Goal: Task Accomplishment & Management: Use online tool/utility

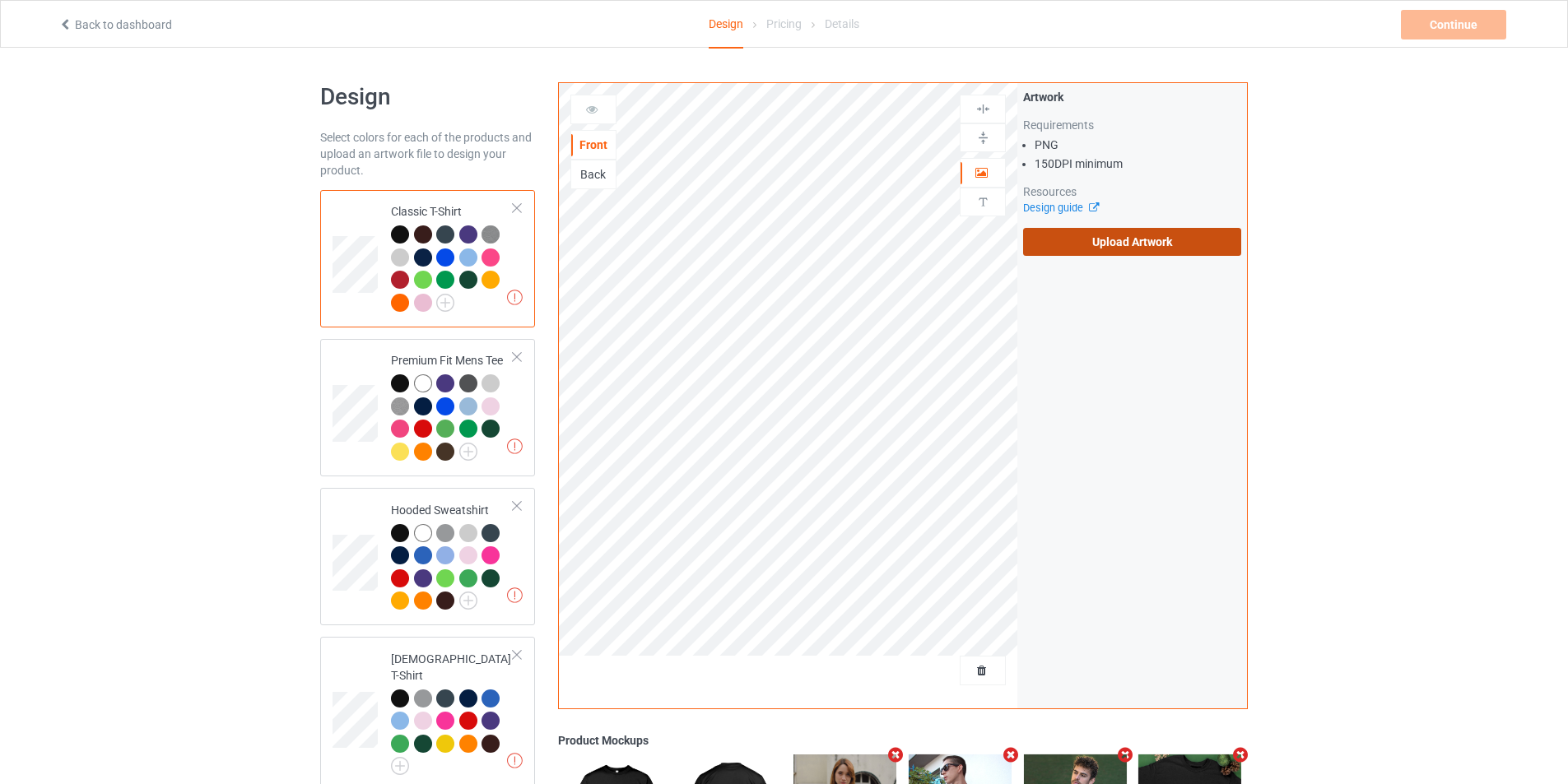
click at [1142, 246] on label "Upload Artwork" at bounding box center [1132, 242] width 218 height 28
click at [0, 0] on input "Upload Artwork" at bounding box center [0, 0] width 0 height 0
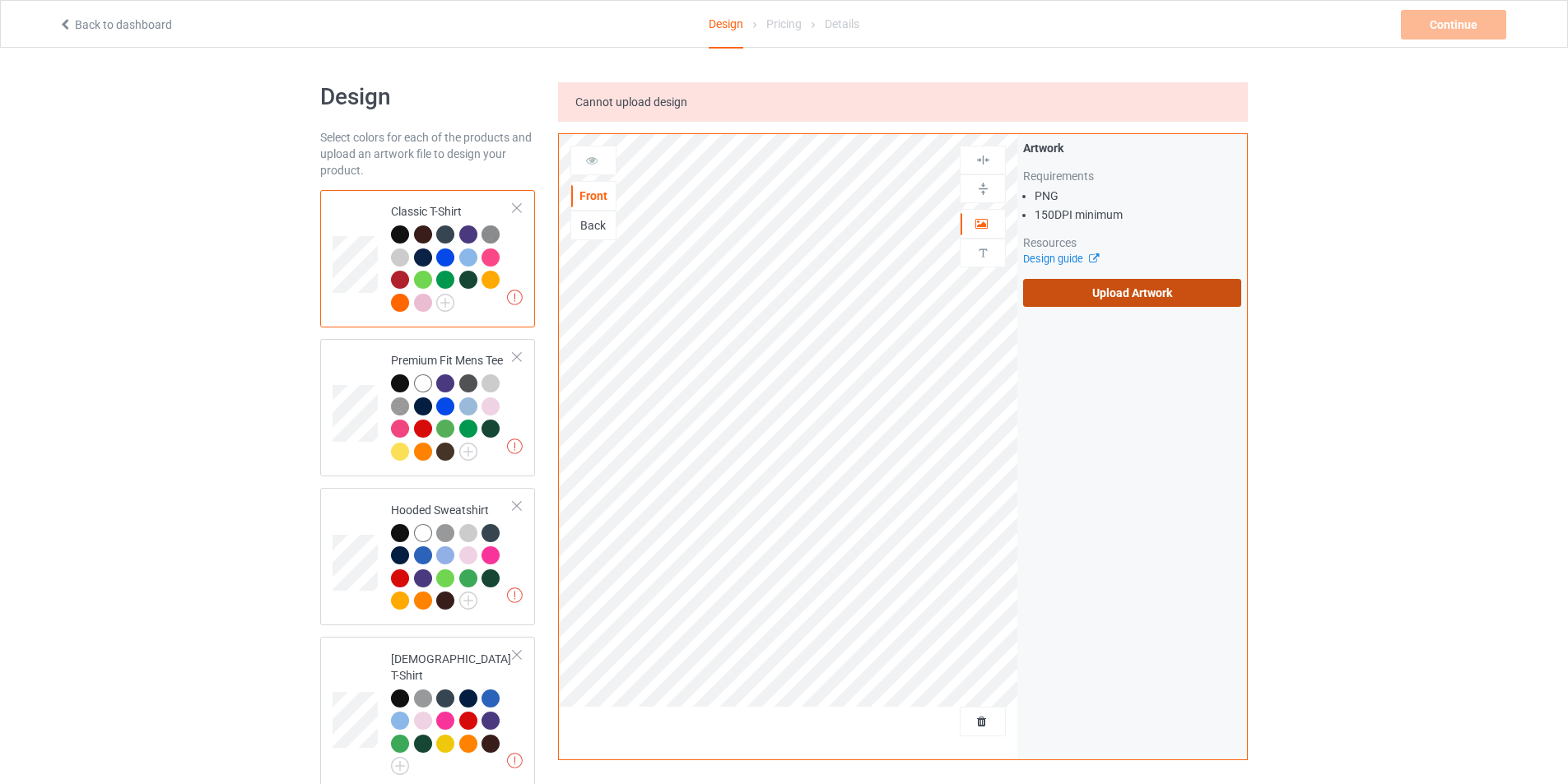
click at [1075, 294] on label "Upload Artwork" at bounding box center [1132, 293] width 218 height 28
click at [0, 0] on input "Upload Artwork" at bounding box center [0, 0] width 0 height 0
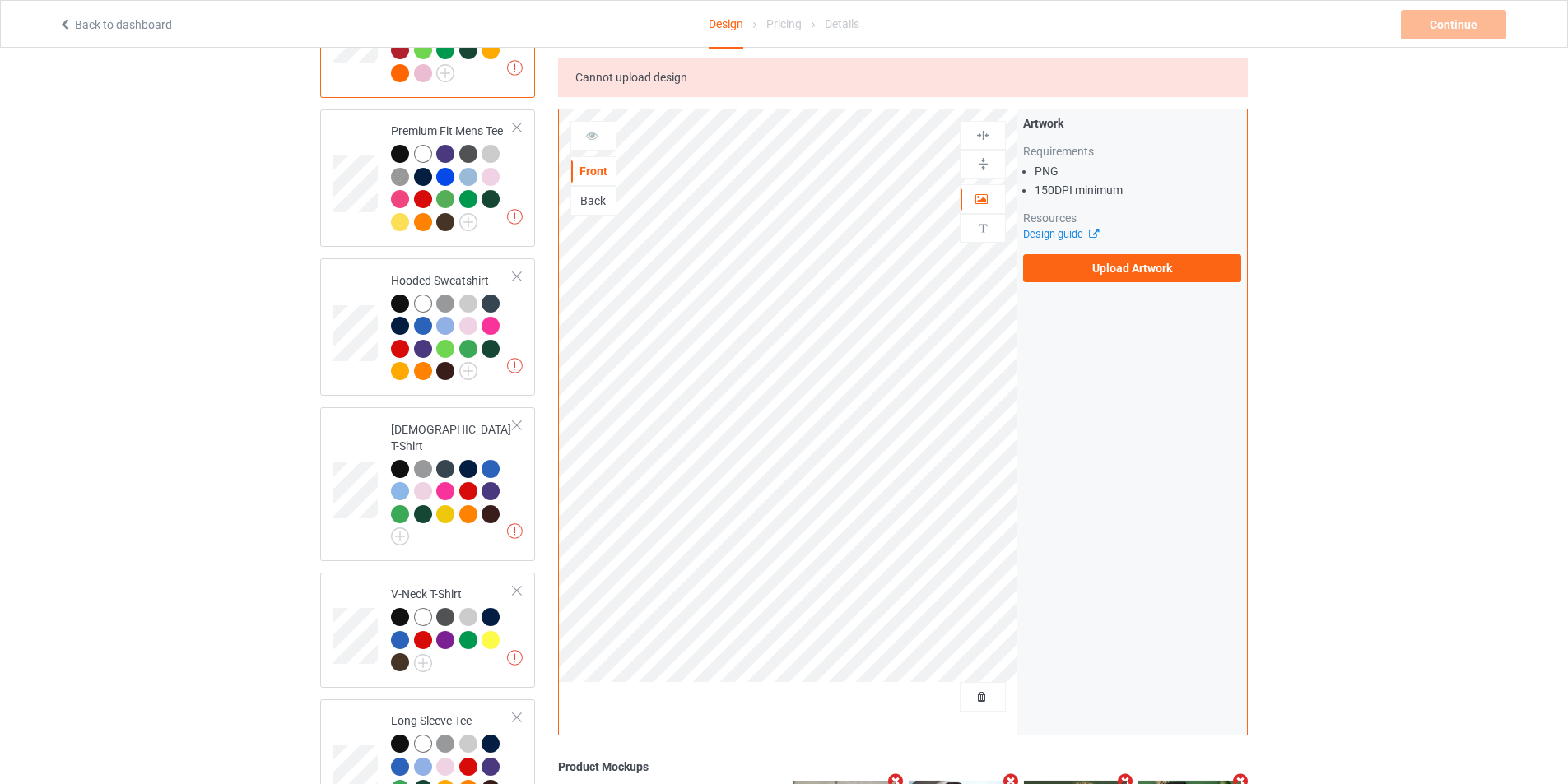
scroll to position [83, 0]
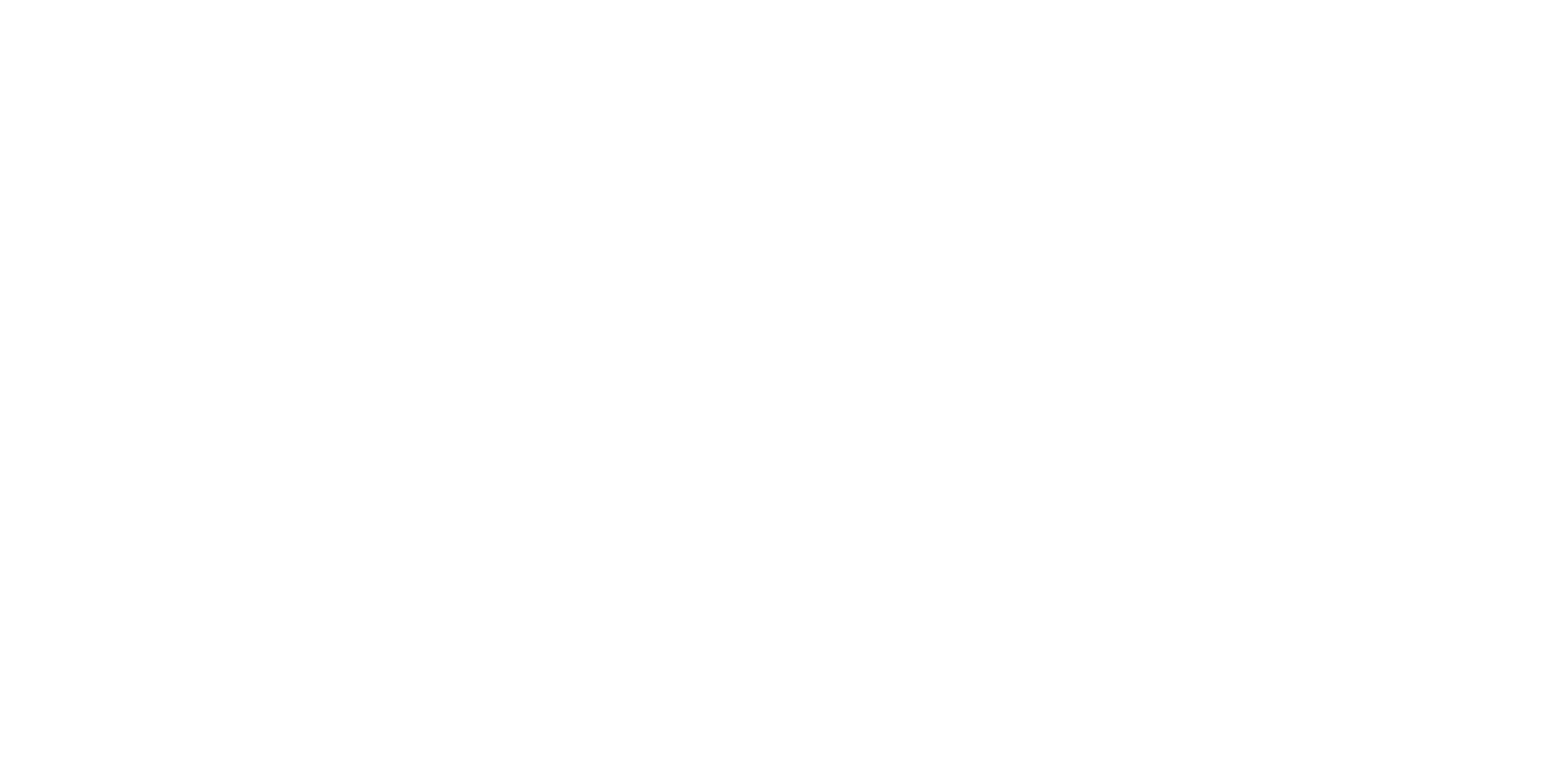
click at [263, 1] on body at bounding box center [784, 389] width 1568 height 778
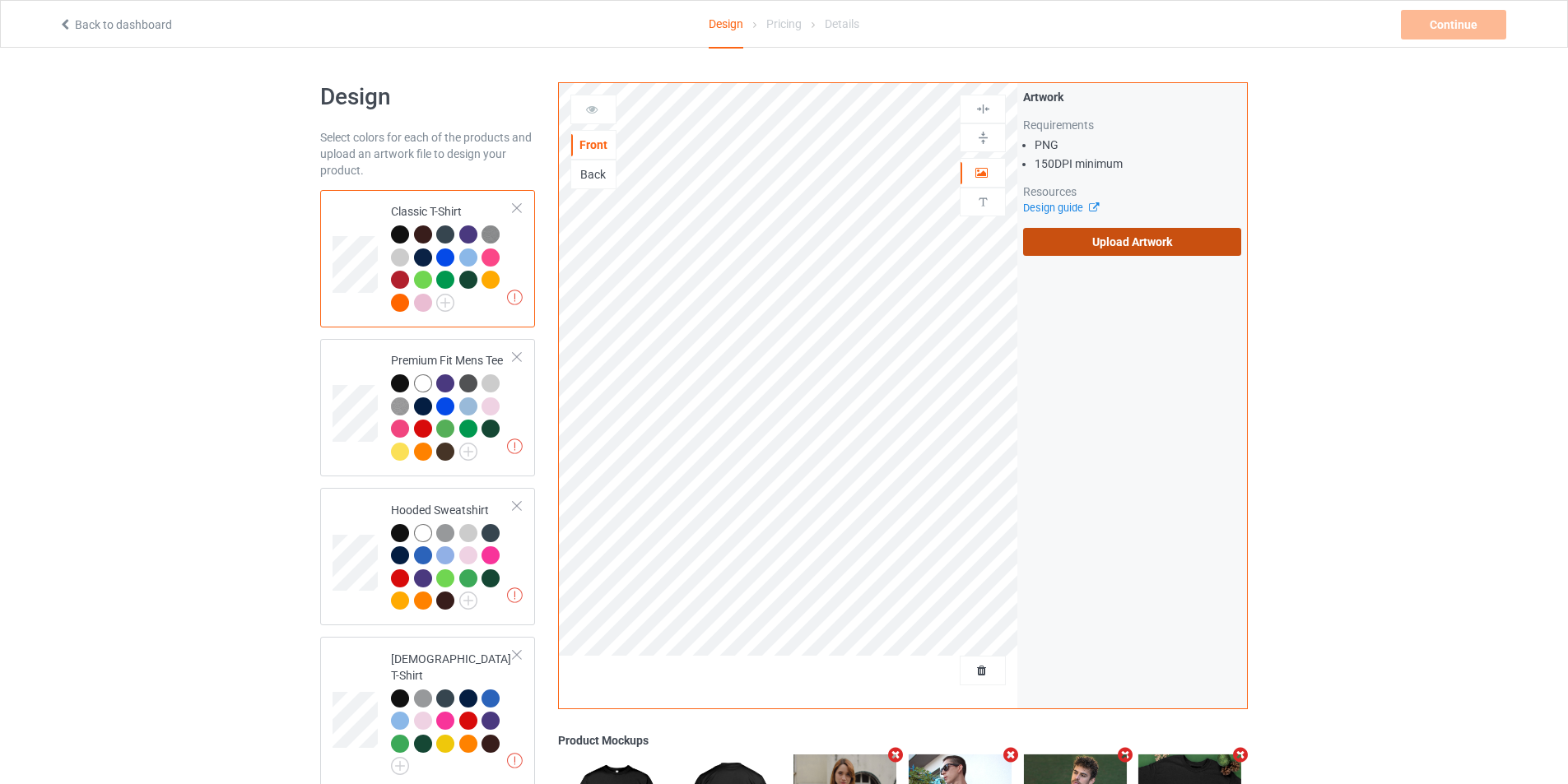
click at [1081, 247] on label "Upload Artwork" at bounding box center [1132, 242] width 218 height 28
click at [0, 0] on input "Upload Artwork" at bounding box center [0, 0] width 0 height 0
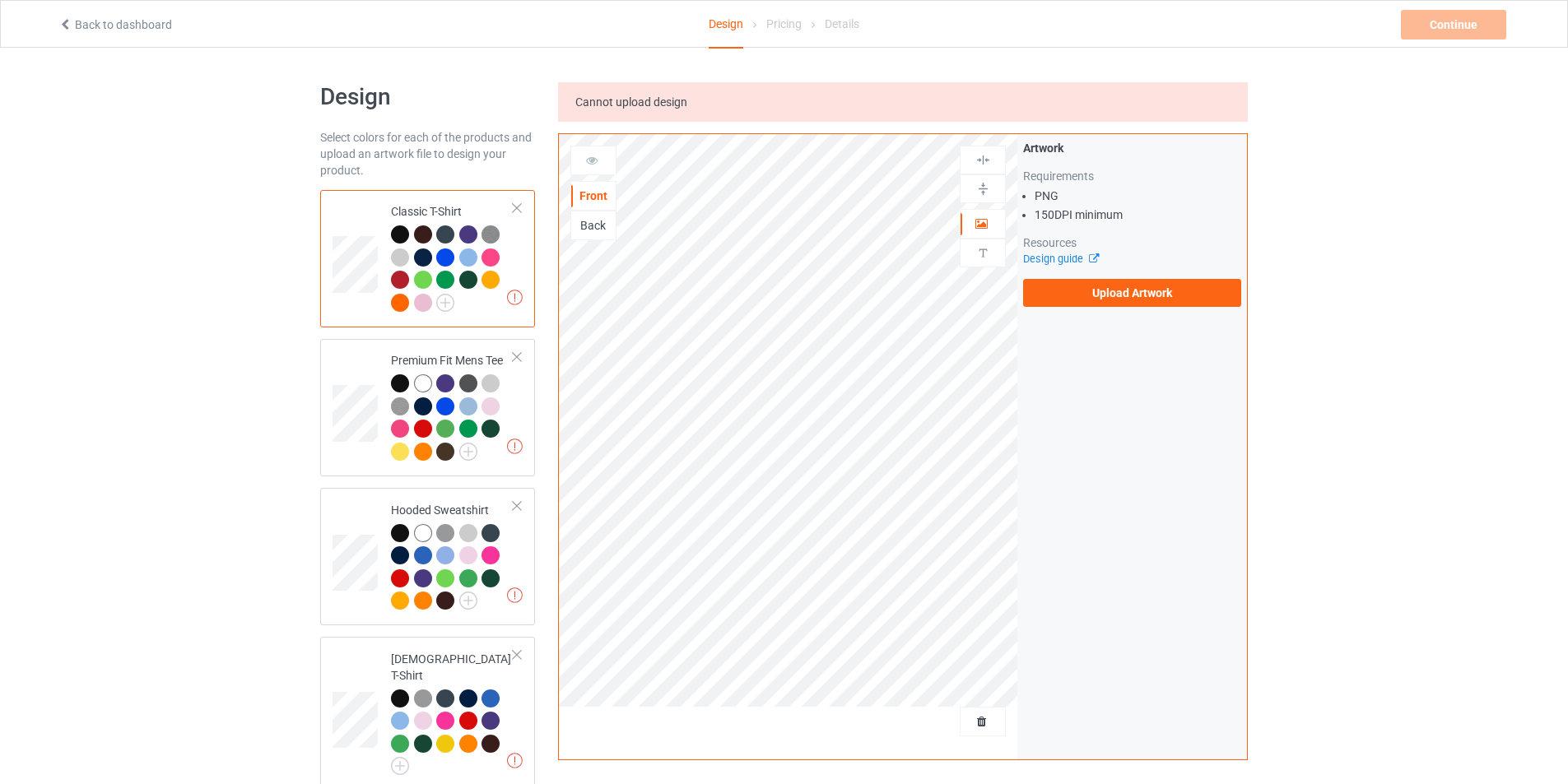
click at [582, 225] on div "Back" at bounding box center [593, 226] width 44 height 17
click at [590, 197] on div "Front" at bounding box center [593, 196] width 44 height 17
click at [603, 160] on div at bounding box center [593, 160] width 44 height 17
click at [981, 187] on img at bounding box center [982, 188] width 16 height 16
click at [986, 160] on img at bounding box center [982, 159] width 16 height 16
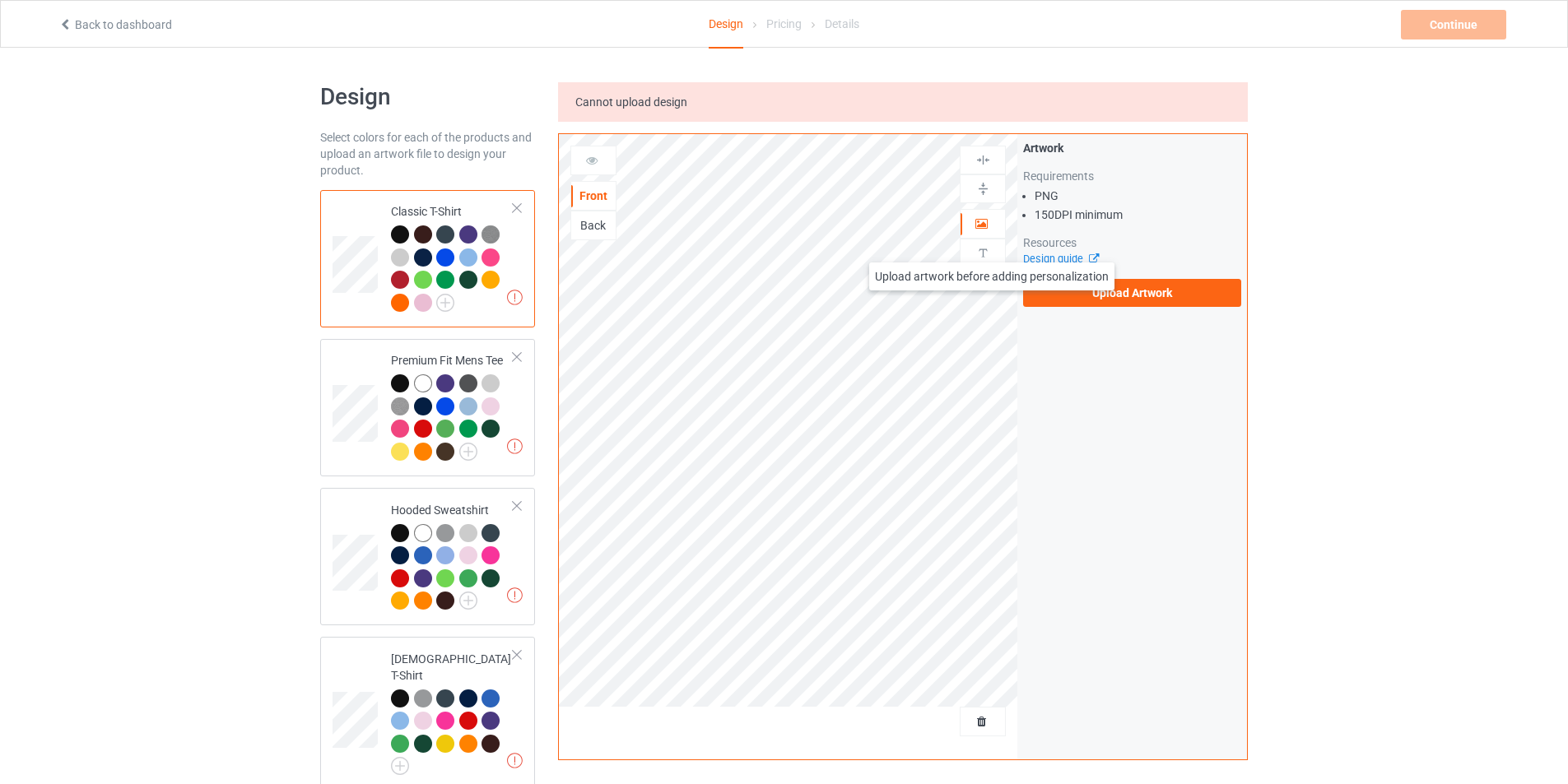
click at [992, 246] on div at bounding box center [982, 252] width 44 height 16
click at [1058, 288] on label "Upload Artwork" at bounding box center [1132, 293] width 218 height 28
click at [0, 0] on input "Upload Artwork" at bounding box center [0, 0] width 0 height 0
